Goal: Navigation & Orientation: Understand site structure

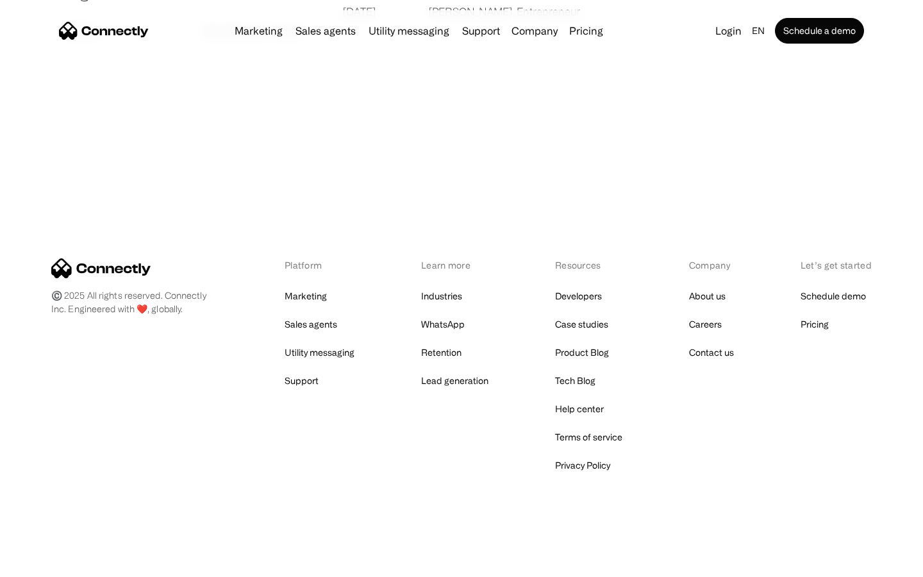
scroll to position [2462, 0]
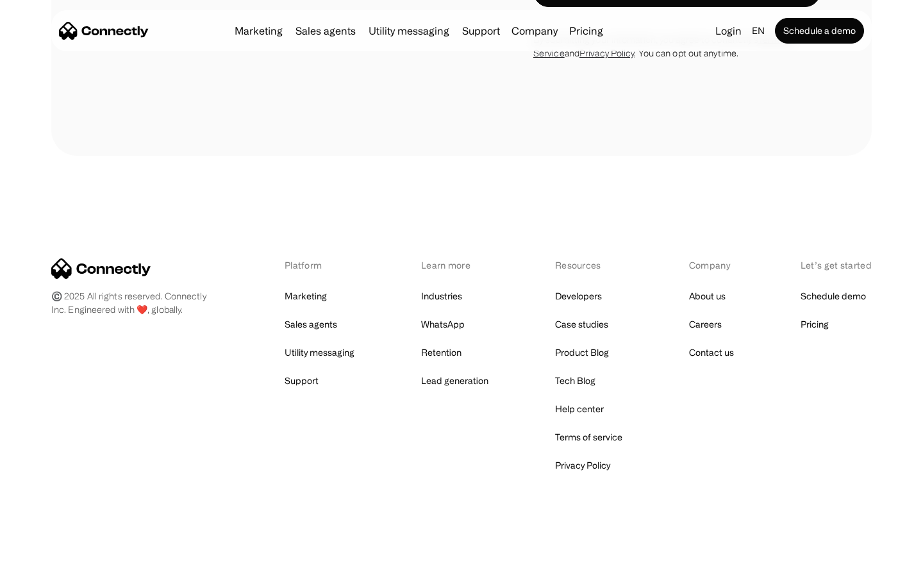
scroll to position [1878, 0]
